Goal: Information Seeking & Learning: Learn about a topic

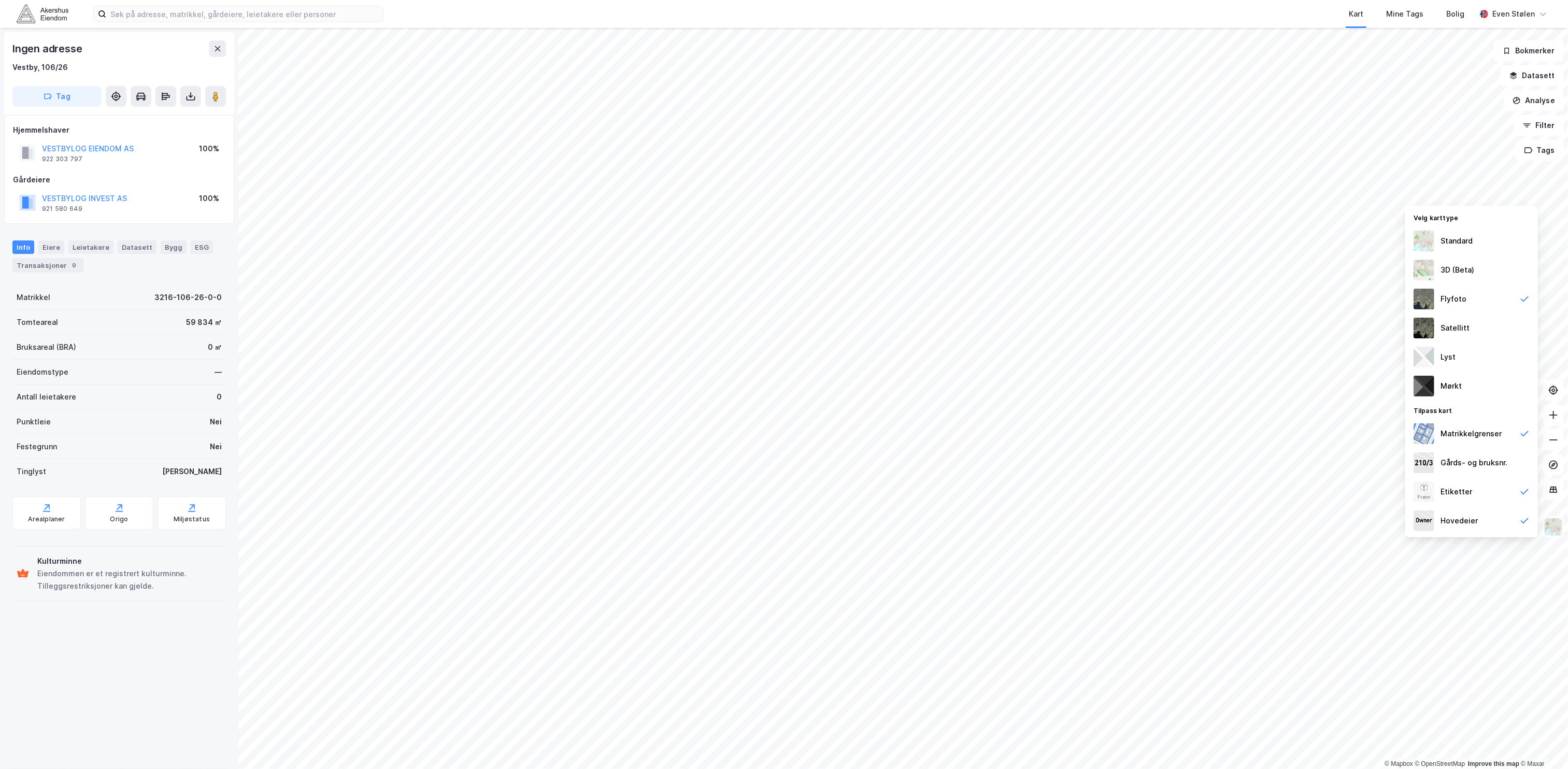
click at [1481, 317] on div "Satellitt" at bounding box center [1471, 328] width 132 height 29
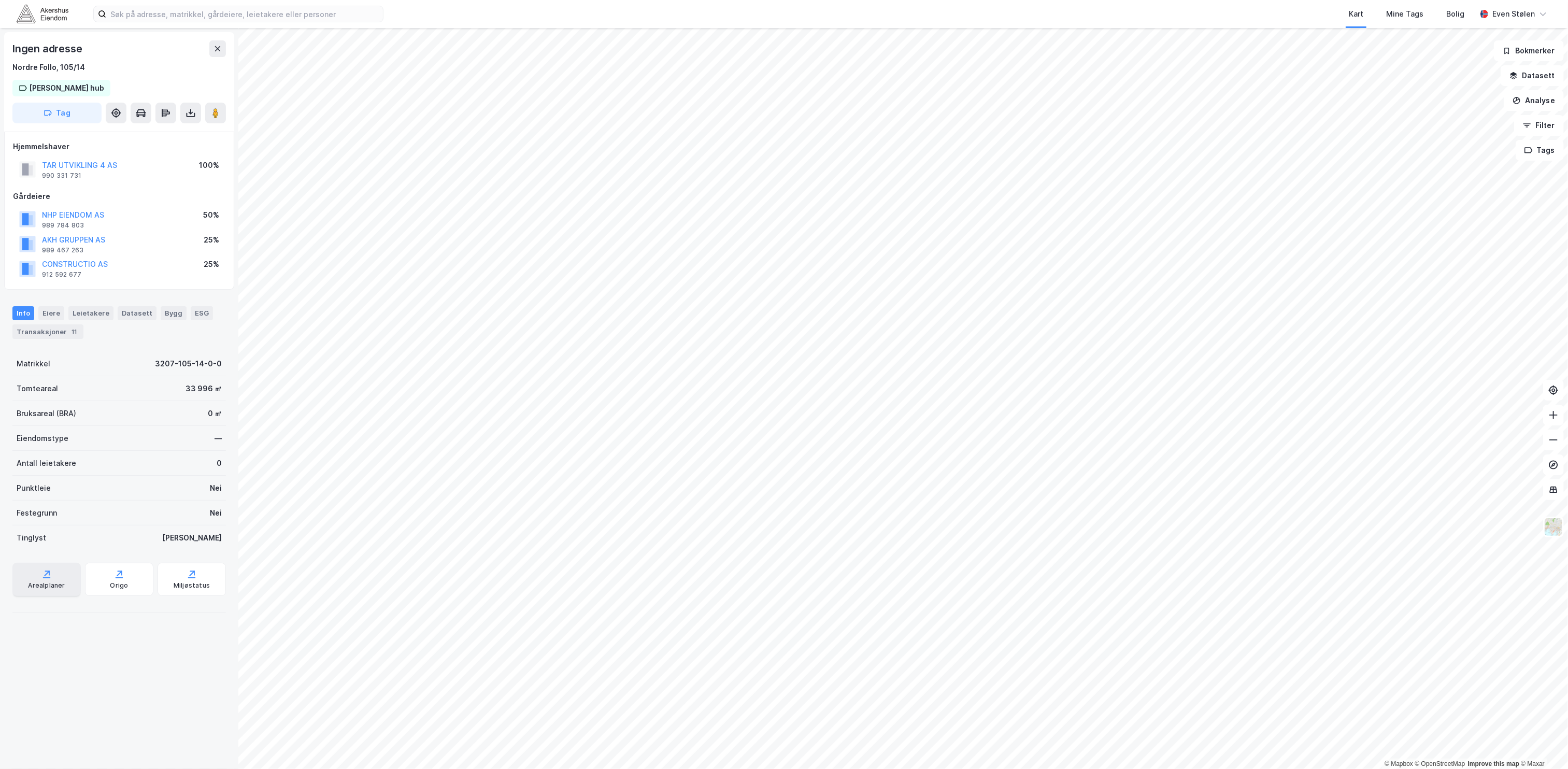
click at [42, 582] on div "Arealplaner" at bounding box center [46, 586] width 37 height 9
click at [1556, 527] on img at bounding box center [1553, 527] width 20 height 20
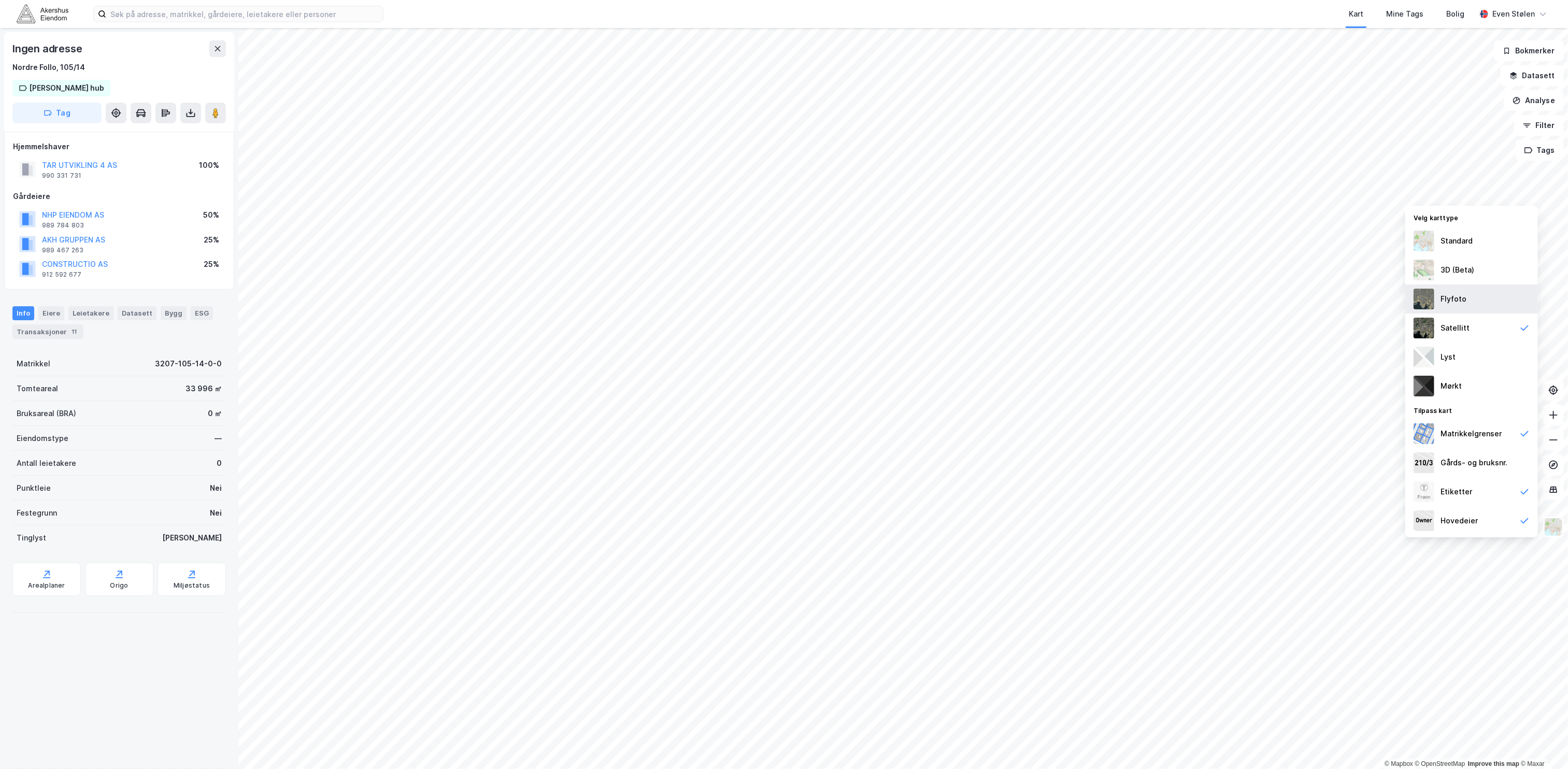
click at [1473, 297] on div "Flyfoto" at bounding box center [1471, 299] width 132 height 29
click at [1478, 325] on div "Satellitt" at bounding box center [1471, 328] width 132 height 29
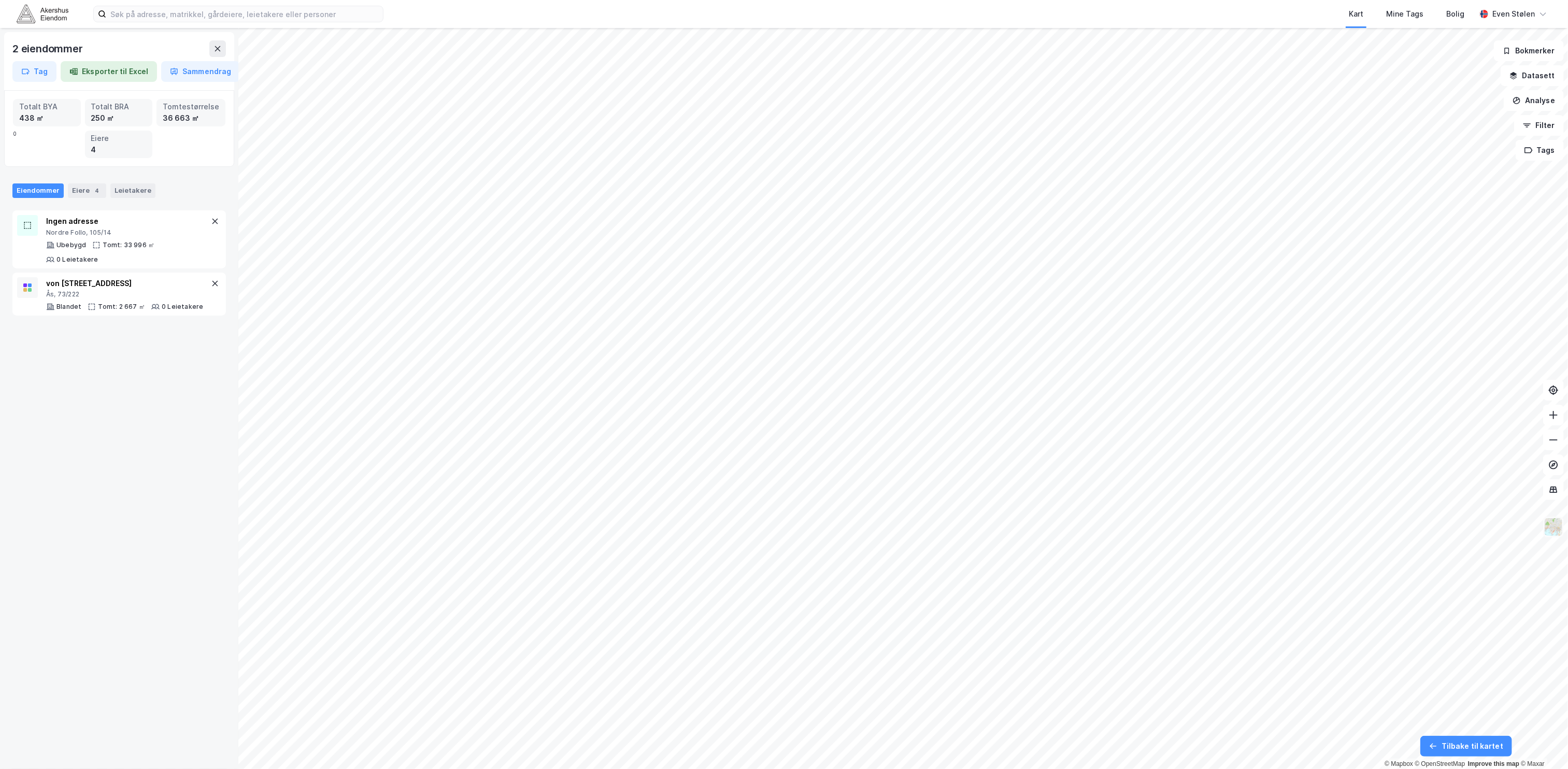
click at [1556, 532] on img at bounding box center [1553, 527] width 20 height 20
click at [1484, 302] on div "Flyfoto" at bounding box center [1471, 299] width 132 height 29
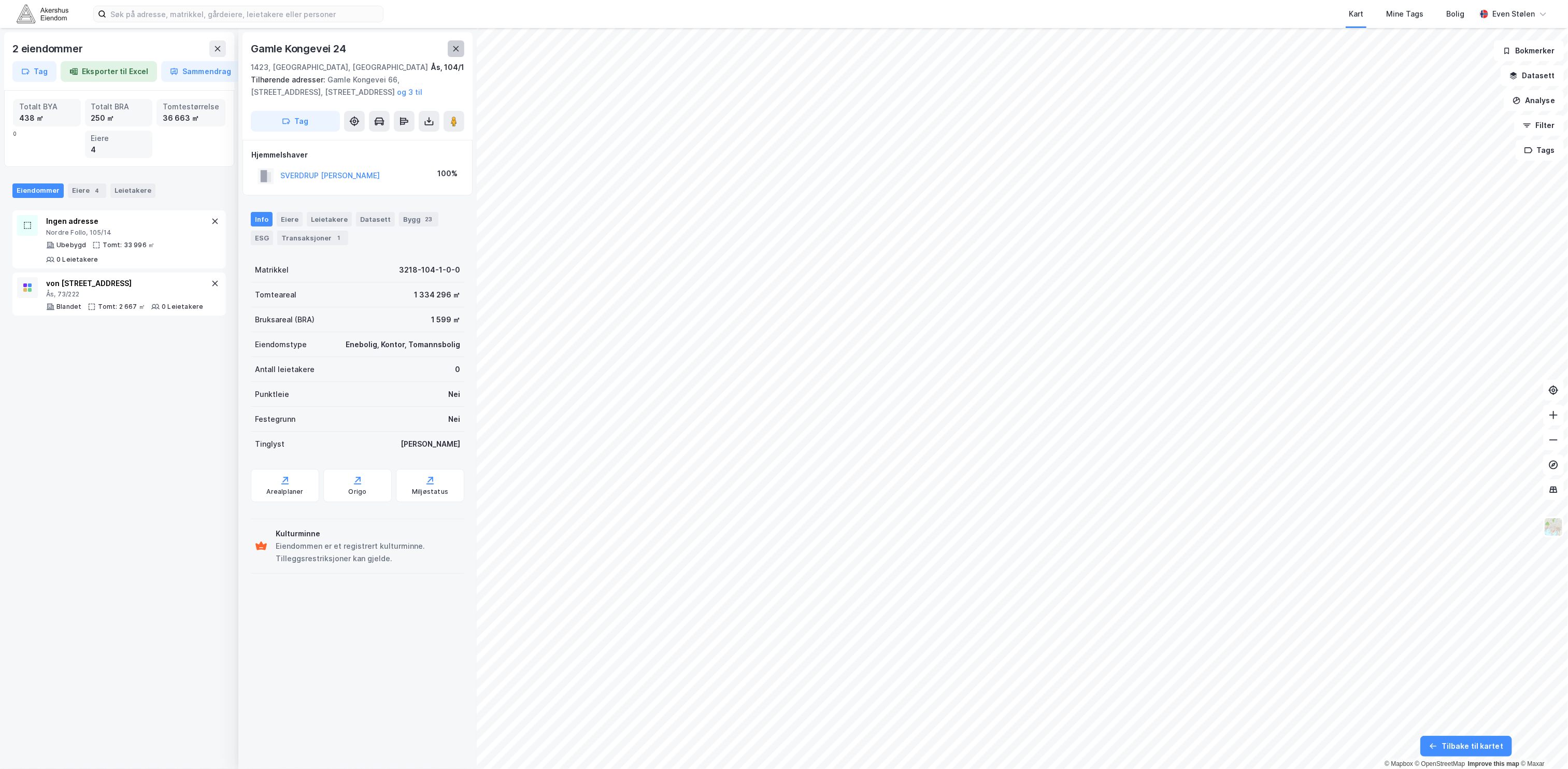
click at [452, 48] on icon at bounding box center [456, 49] width 9 height 9
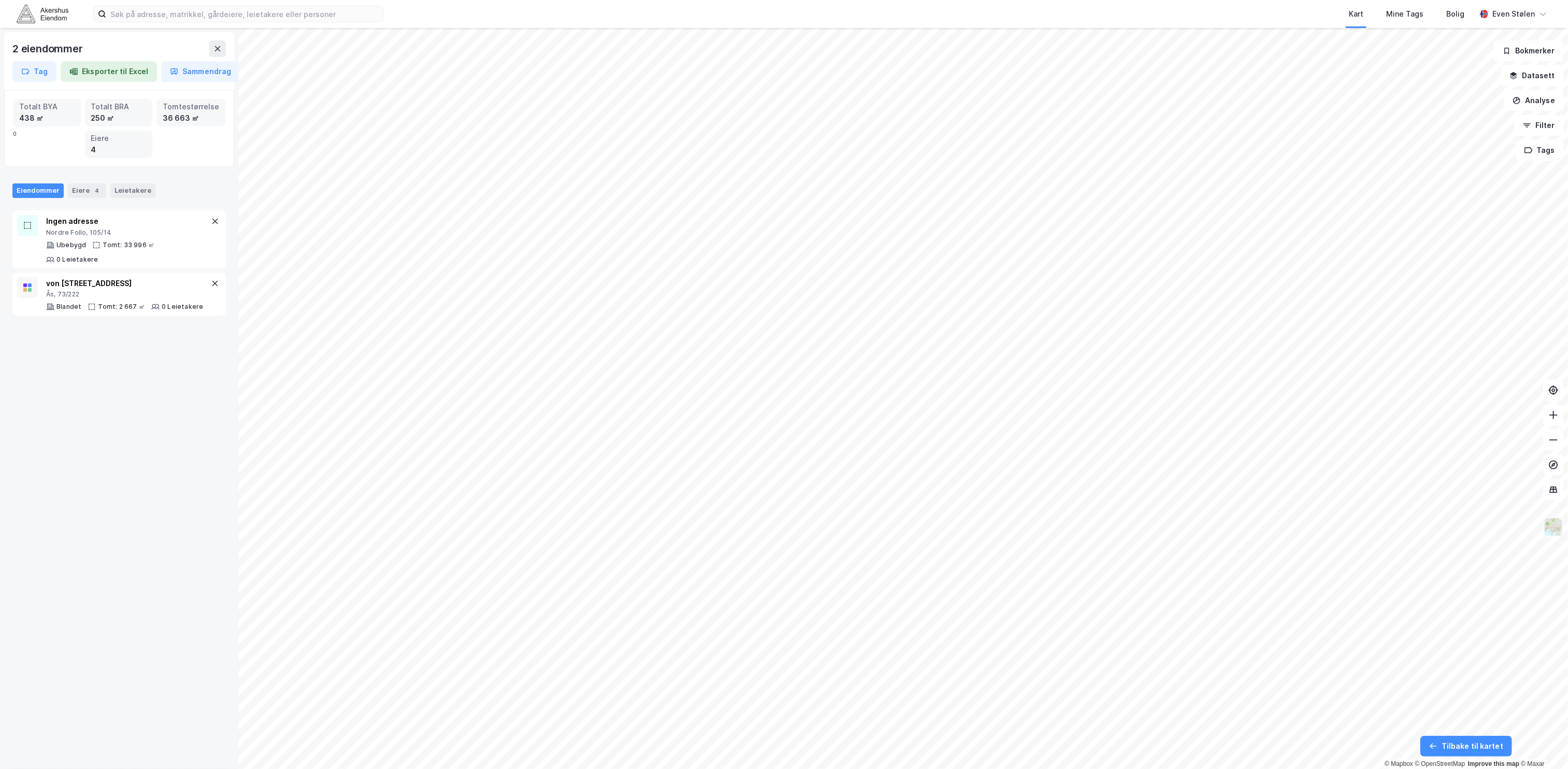
click at [1556, 522] on img at bounding box center [1553, 527] width 20 height 20
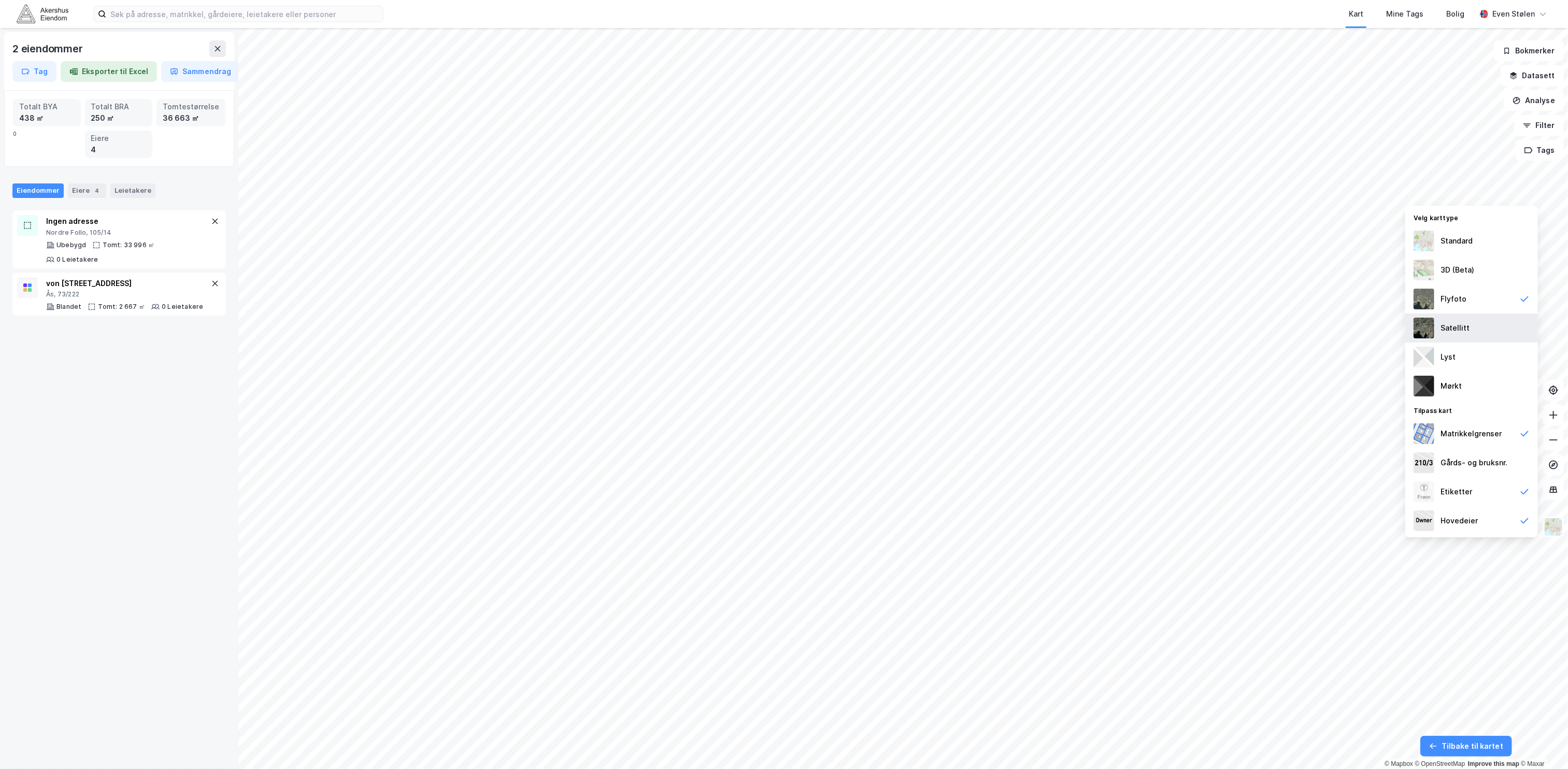
click at [1491, 320] on div "Satellitt" at bounding box center [1471, 328] width 132 height 29
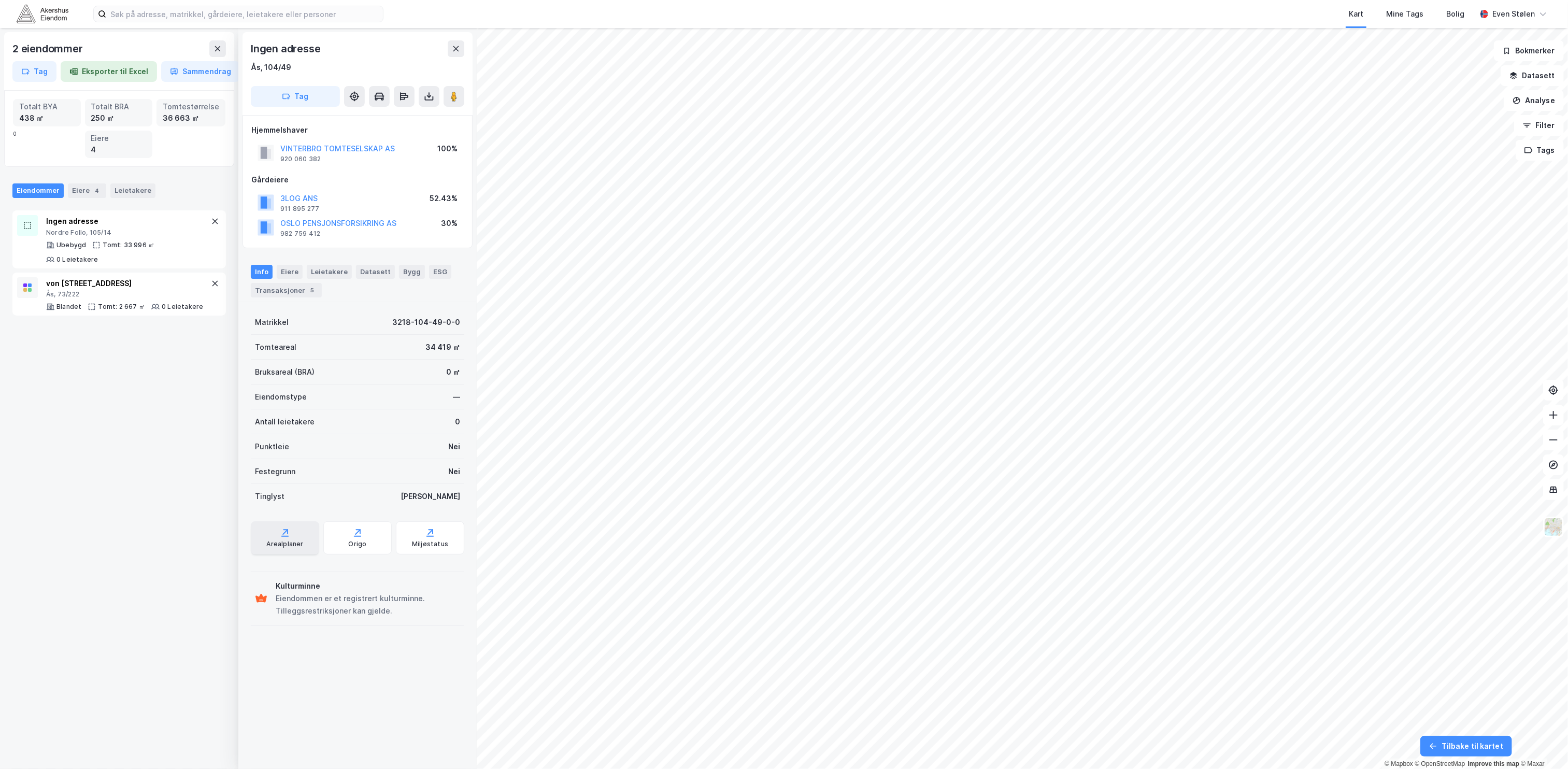
click at [284, 539] on div "Arealplaner" at bounding box center [285, 538] width 68 height 33
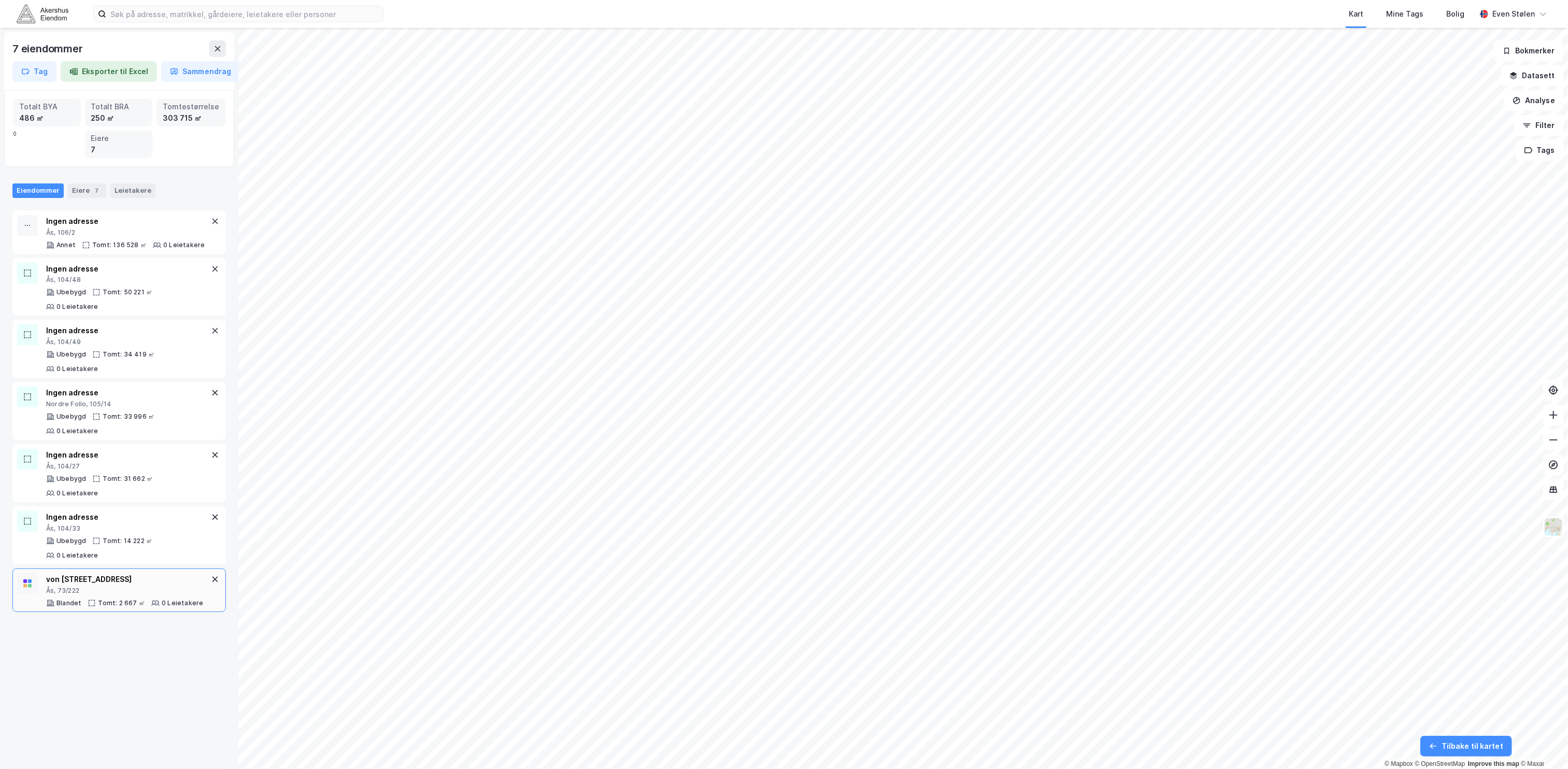
click at [106, 595] on div "Ås, 73/222" at bounding box center [124, 591] width 157 height 9
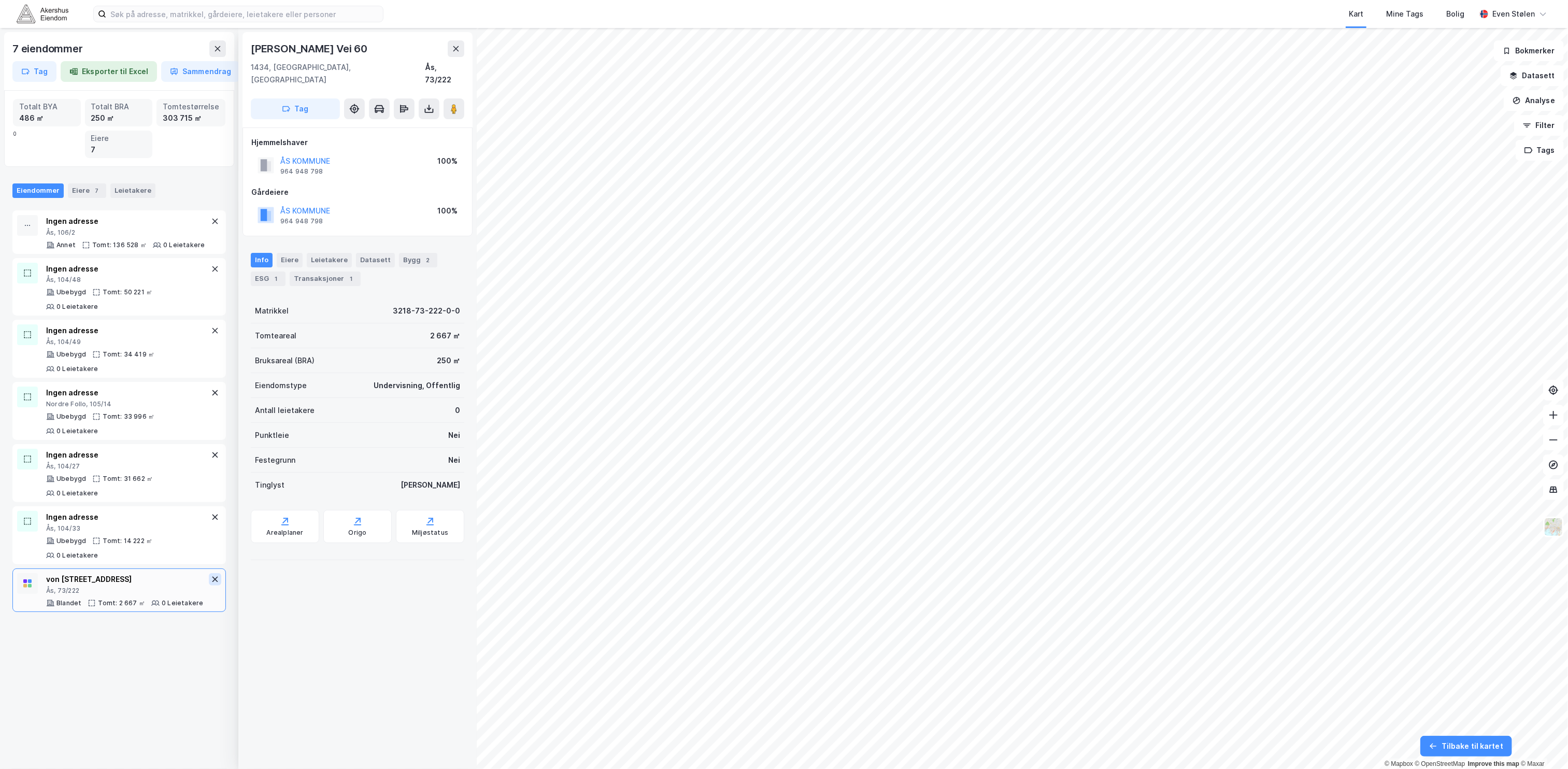
click at [212, 583] on icon at bounding box center [215, 579] width 5 height 5
click at [104, 545] on div "Tomt: 14 222 ㎡" at bounding box center [128, 541] width 50 height 9
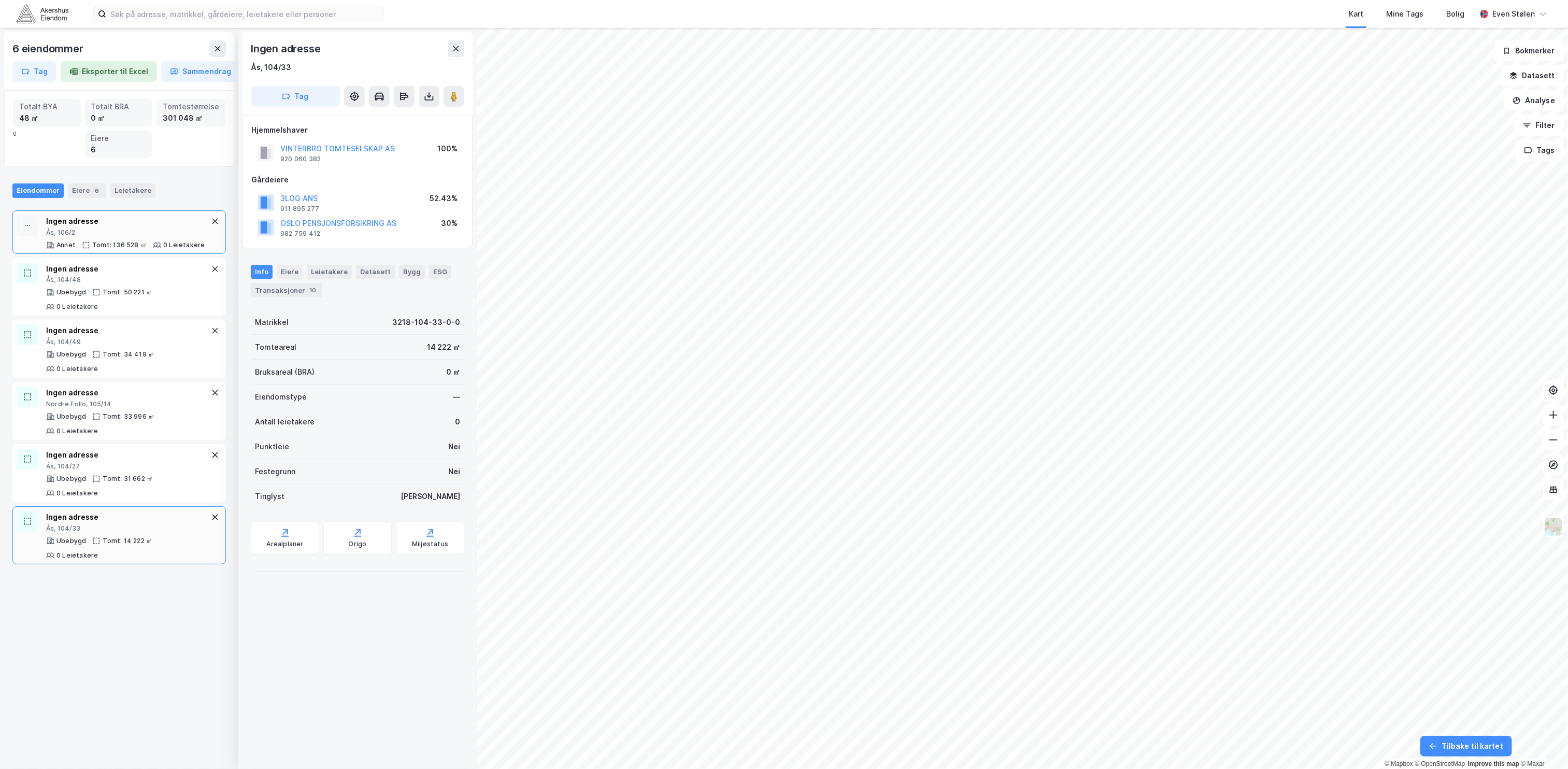
click at [116, 224] on div "Ingen adresse" at bounding box center [126, 221] width 159 height 12
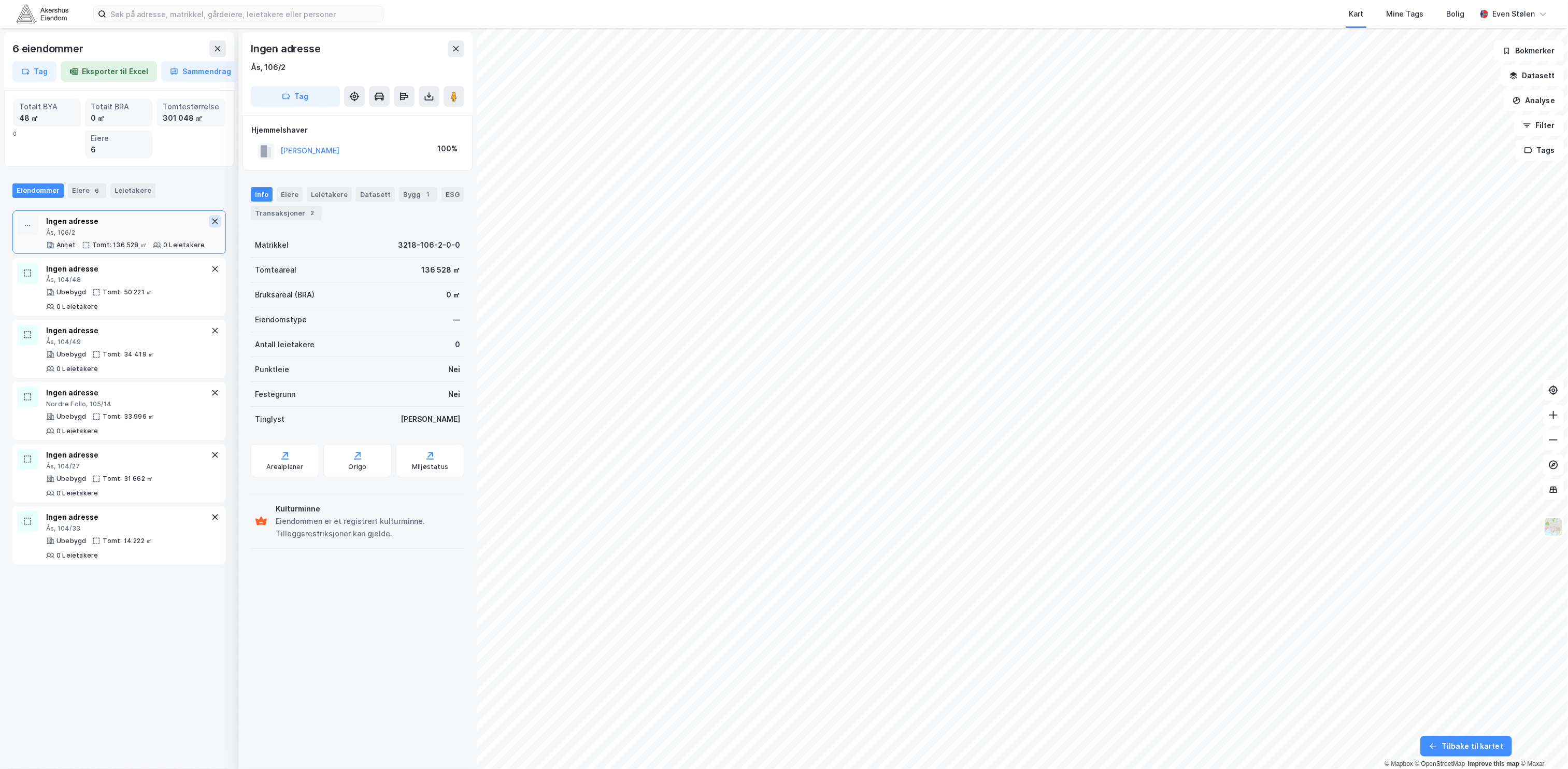
click at [211, 224] on icon at bounding box center [215, 222] width 9 height 9
click at [118, 256] on div "Ubebygd Tomt: 50 221 ㎡ 0 Leietakere" at bounding box center [128, 252] width 163 height 23
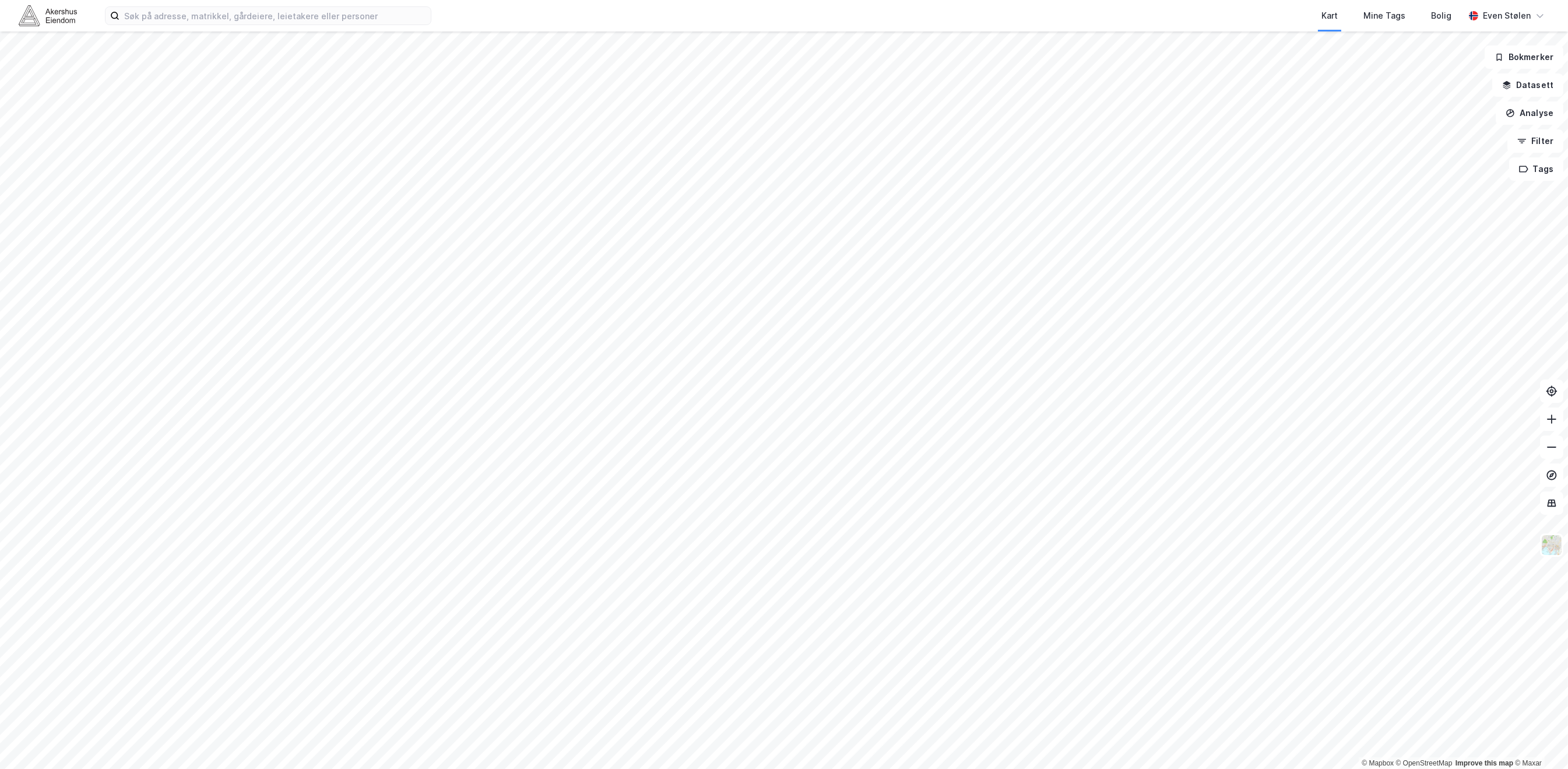
click at [48, 19] on img at bounding box center [47, 16] width 58 height 21
click at [32, 10] on img at bounding box center [47, 16] width 58 height 21
click at [364, 14] on input at bounding box center [275, 15] width 312 height 17
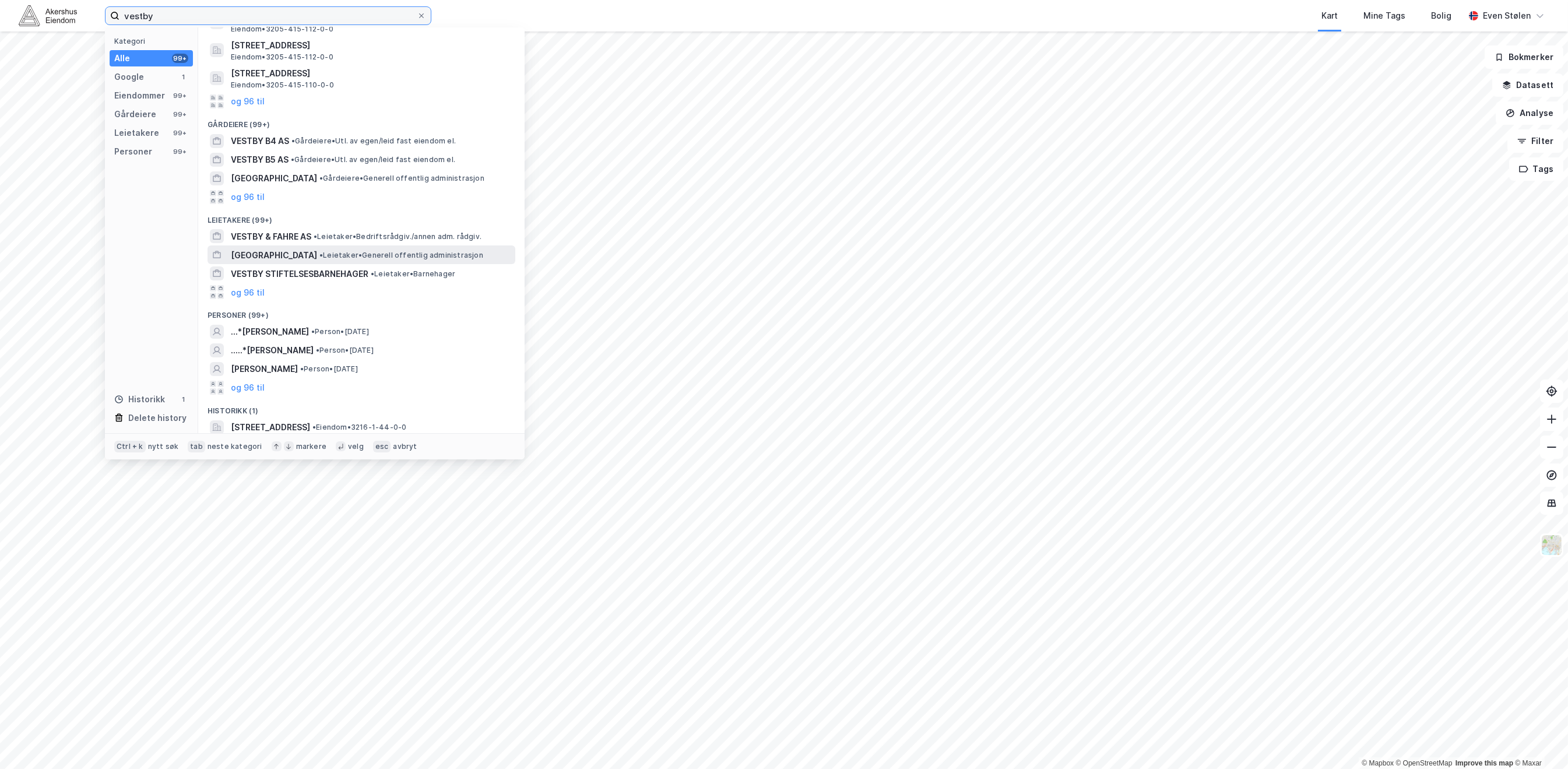
scroll to position [83, 0]
type input "vestby"
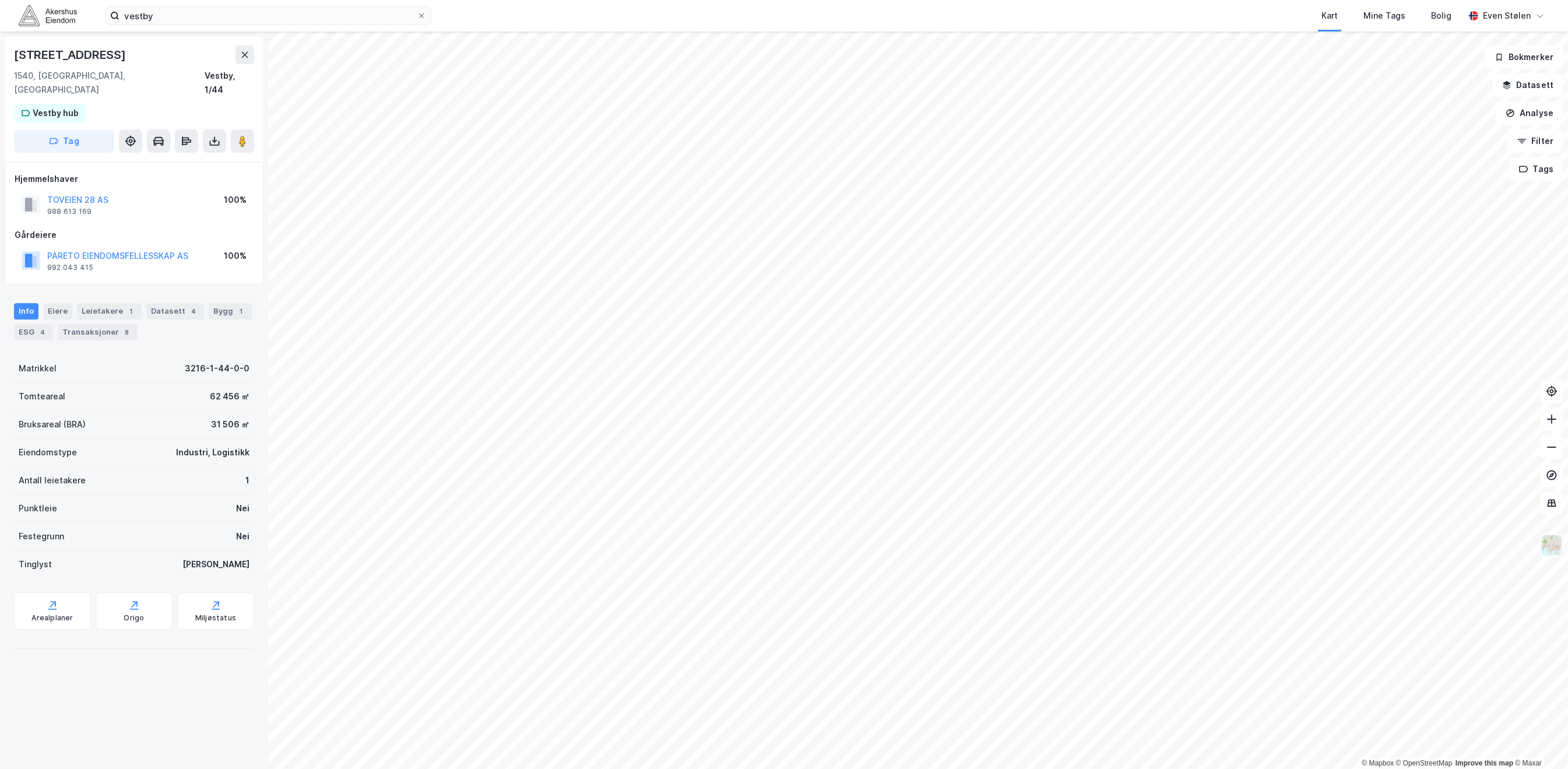
click at [1554, 552] on img at bounding box center [1552, 545] width 22 height 22
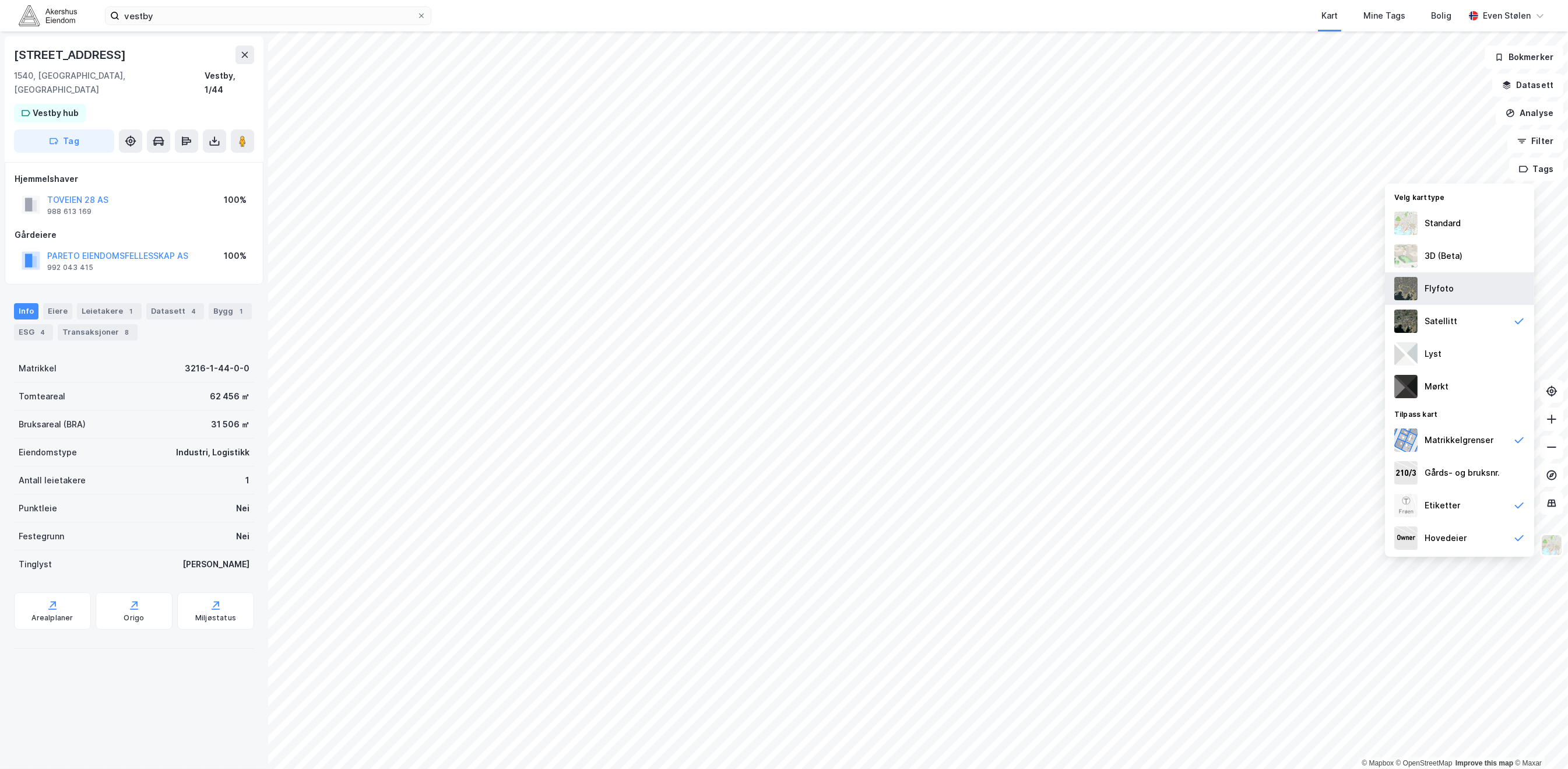
click at [1480, 300] on div "Flyfoto" at bounding box center [1459, 289] width 149 height 33
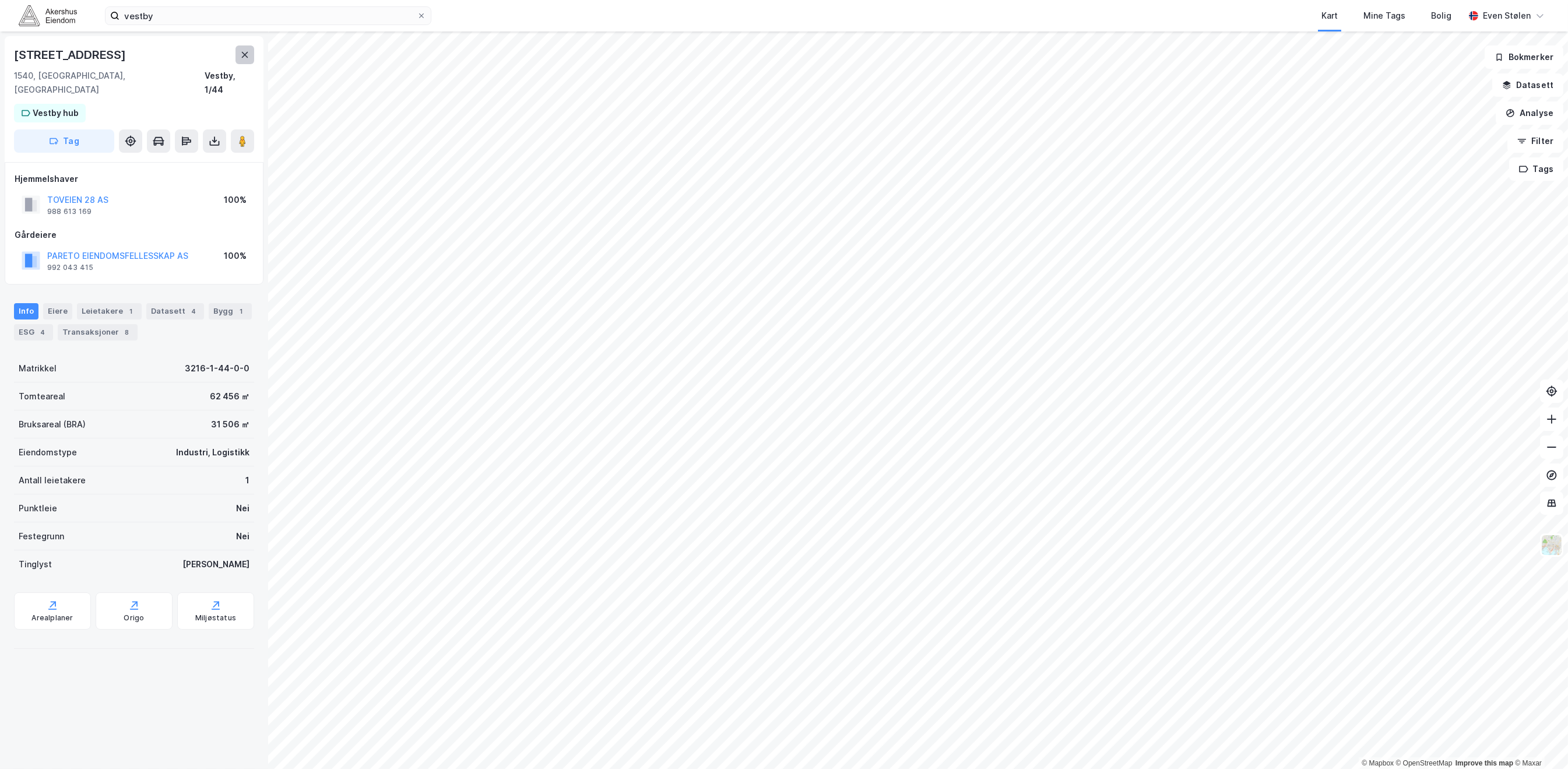
click at [242, 54] on icon at bounding box center [245, 55] width 10 height 10
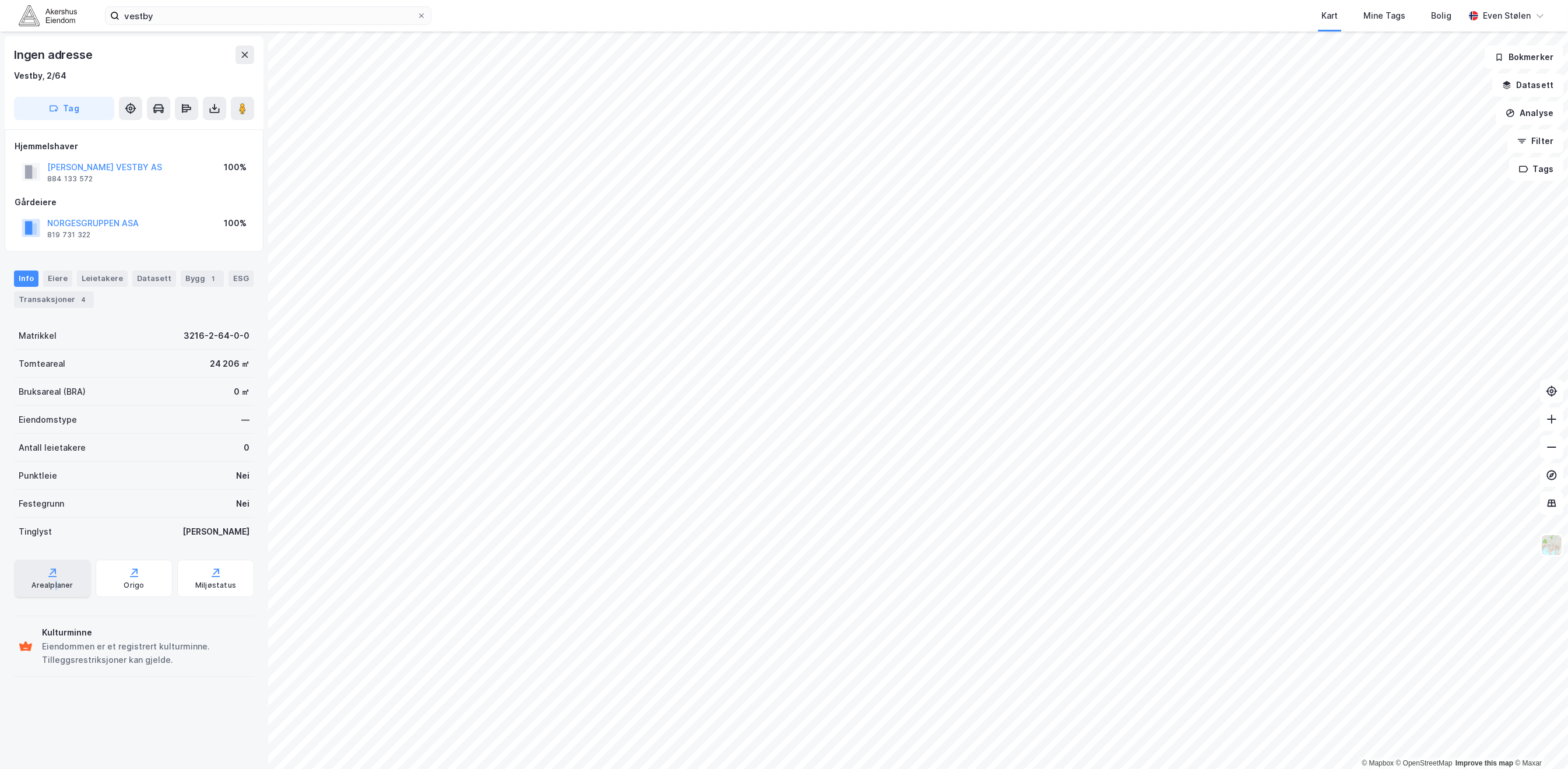
click at [53, 586] on div "Arealplaner" at bounding box center [52, 586] width 41 height 10
